Goal: Task Accomplishment & Management: Manage account settings

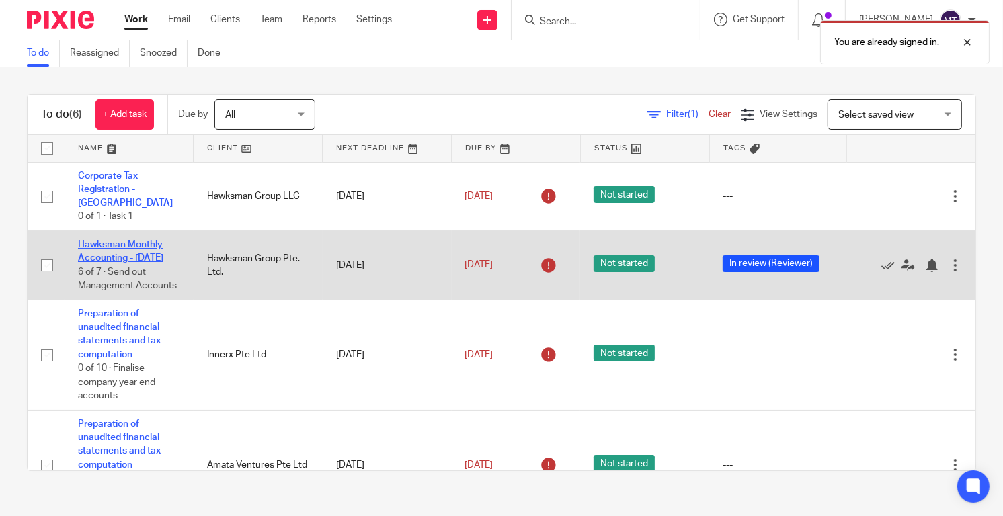
click at [144, 240] on link "Hawksman Monthly Accounting - [DATE]" at bounding box center [120, 251] width 85 height 23
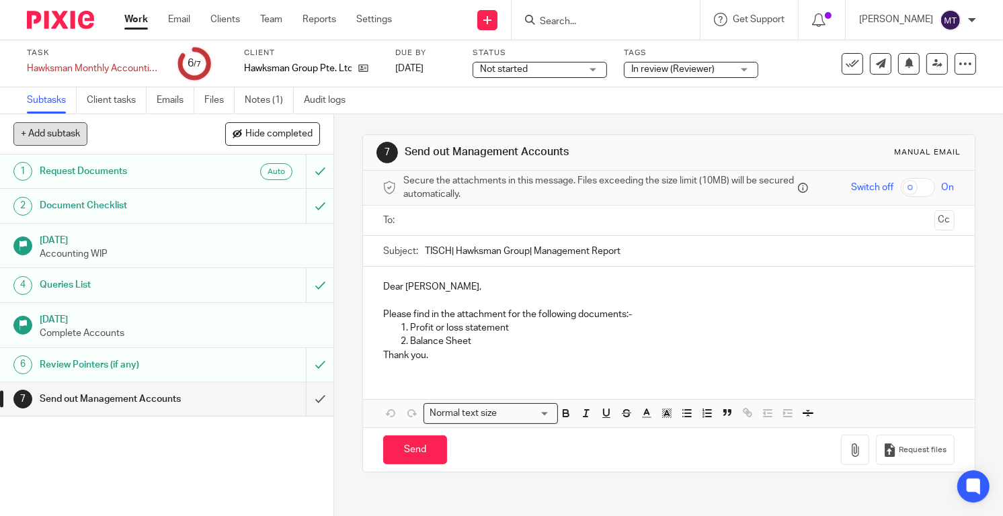
click at [58, 136] on button "+ Add subtask" at bounding box center [50, 133] width 74 height 23
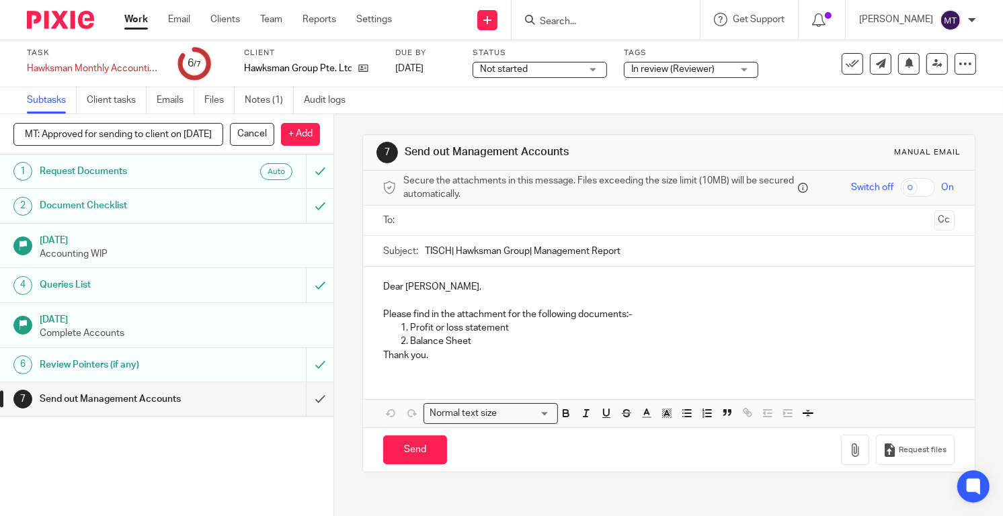
scroll to position [0, 38]
type input "MT: Approved for sending to client on 18 August 2025"
click at [306, 134] on p "+ Add" at bounding box center [300, 134] width 39 height 23
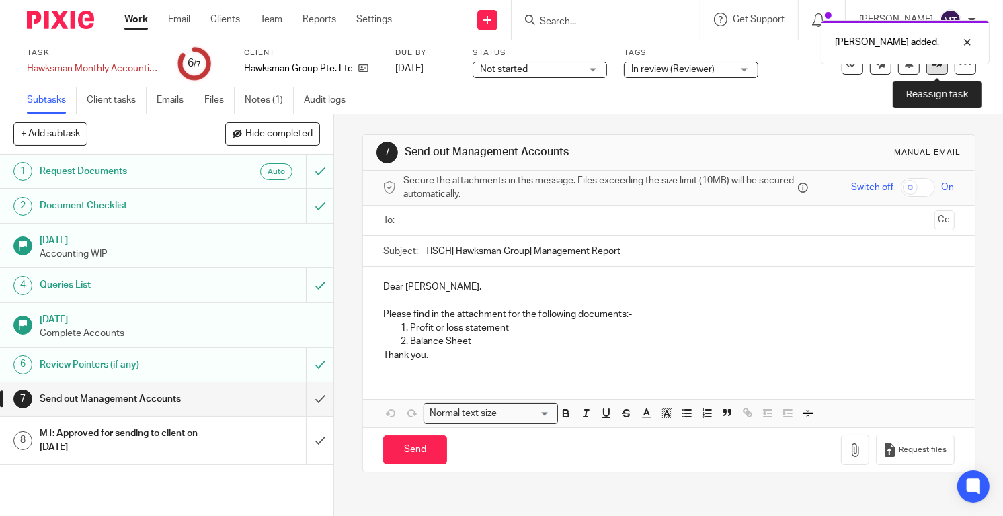
click at [941, 69] on link at bounding box center [937, 64] width 22 height 22
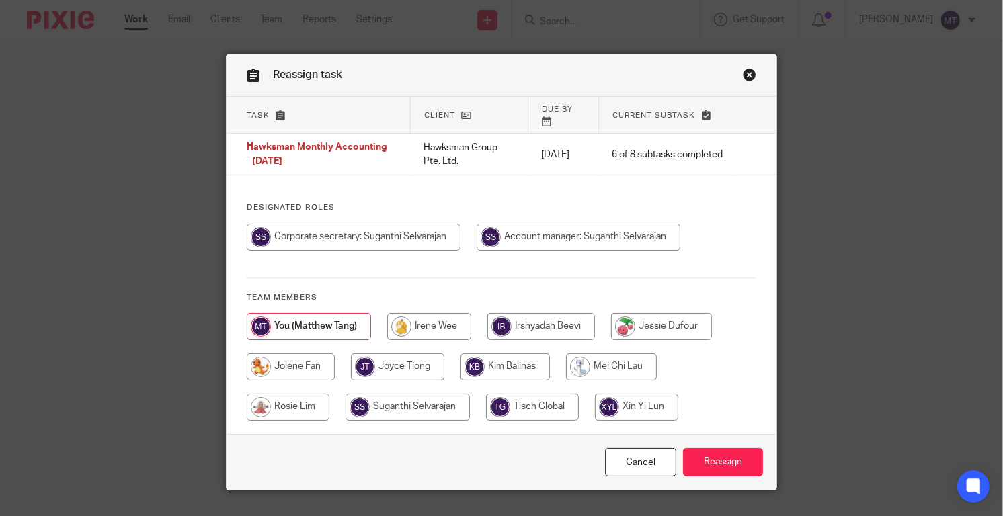
click at [599, 224] on input "radio" at bounding box center [579, 237] width 204 height 27
radio input "true"
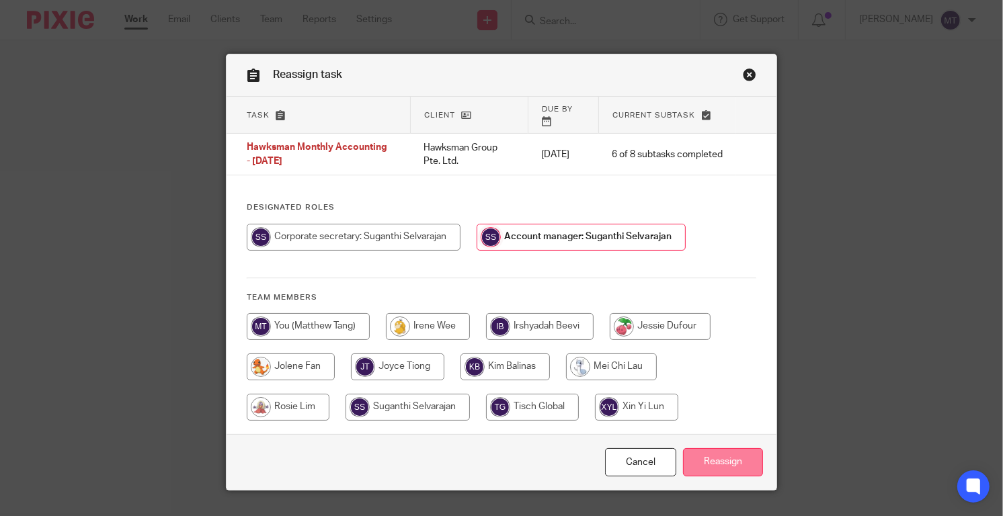
click at [729, 457] on input "Reassign" at bounding box center [723, 462] width 80 height 29
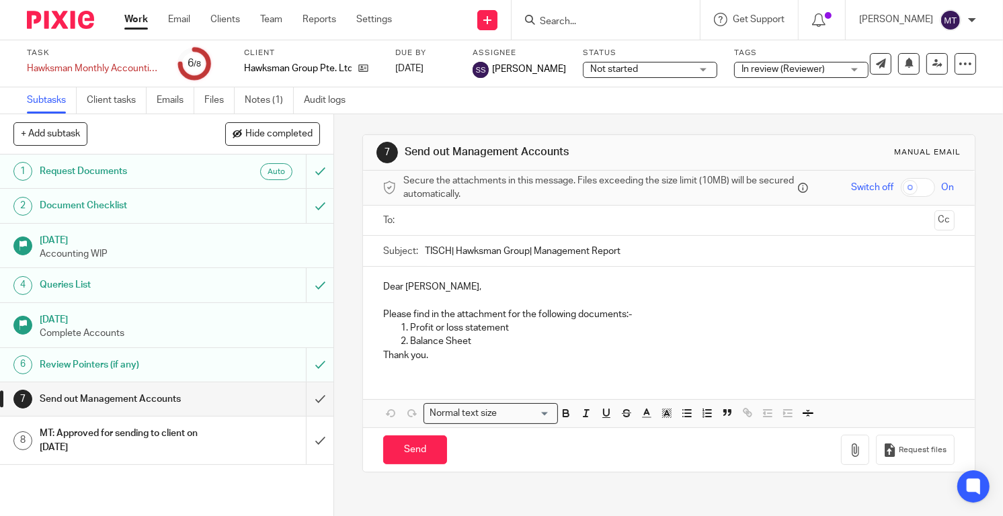
click at [64, 20] on img at bounding box center [60, 20] width 67 height 18
